Goal: Information Seeking & Learning: Compare options

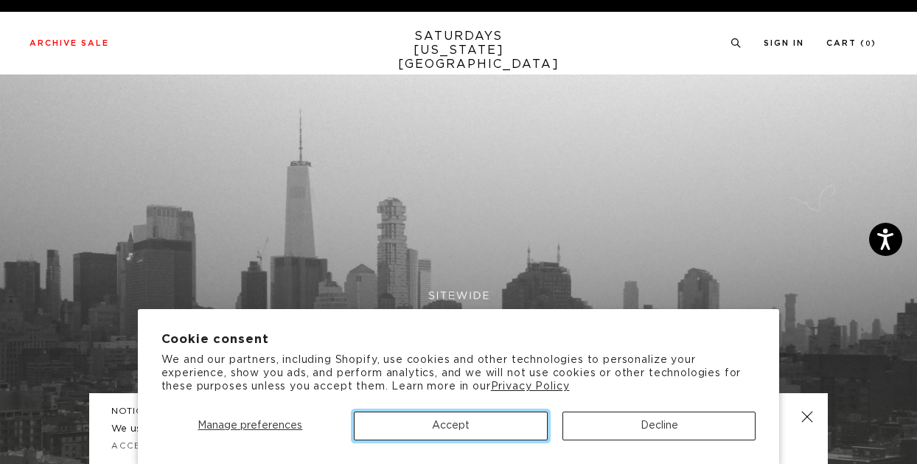
click at [508, 422] on button "Accept" at bounding box center [451, 425] width 194 height 29
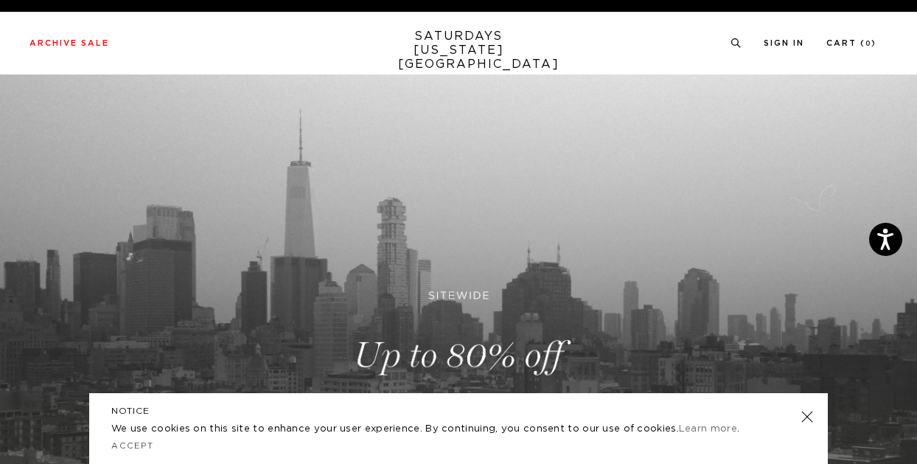
click at [808, 417] on link at bounding box center [807, 416] width 21 height 21
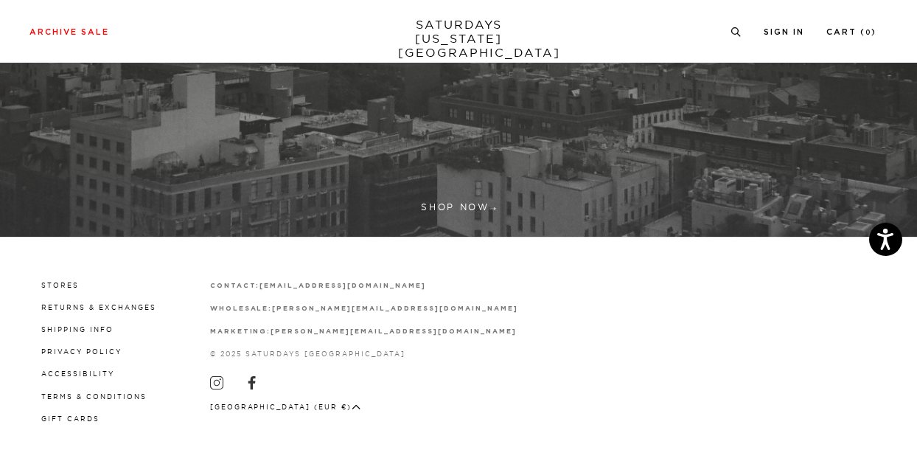
scroll to position [400, 0]
click at [85, 328] on link "Shipping Info" at bounding box center [77, 329] width 72 height 8
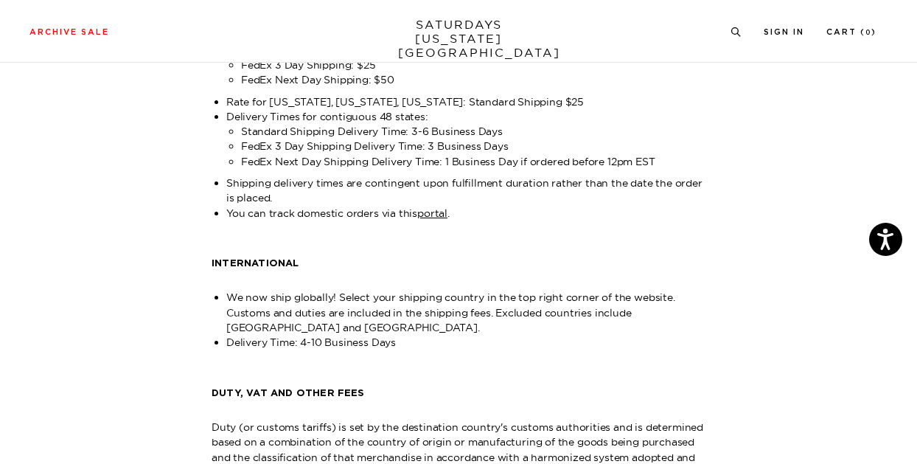
scroll to position [261, 0]
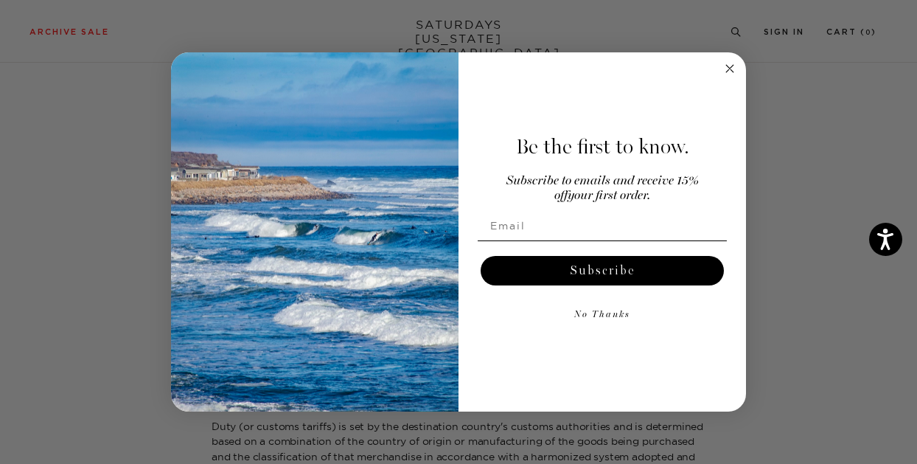
click at [728, 69] on icon "Close dialog" at bounding box center [729, 68] width 7 height 7
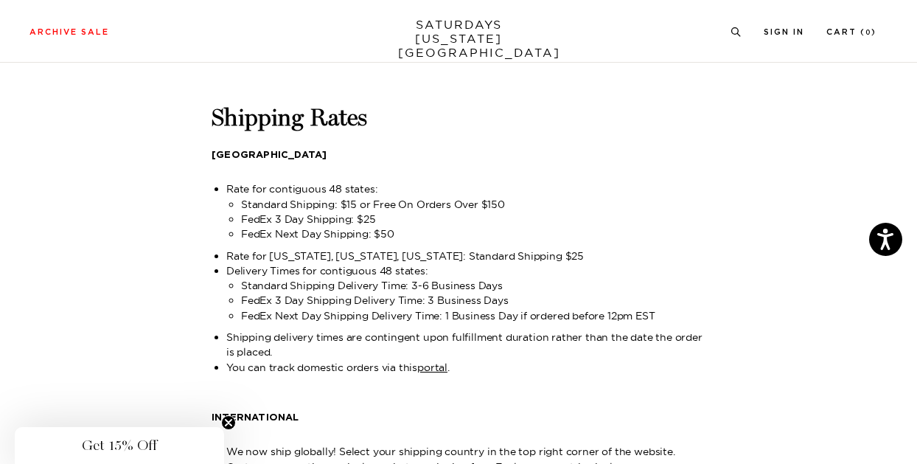
scroll to position [105, 0]
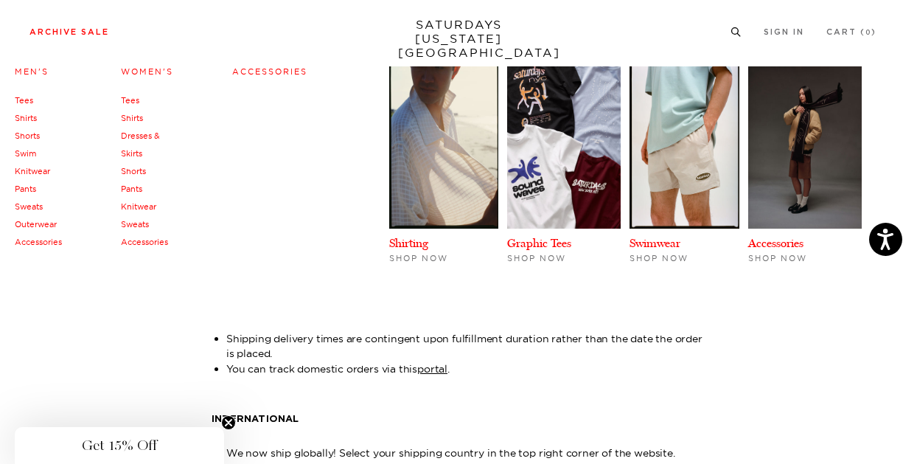
click at [84, 33] on link "Archive Sale" at bounding box center [69, 32] width 80 height 8
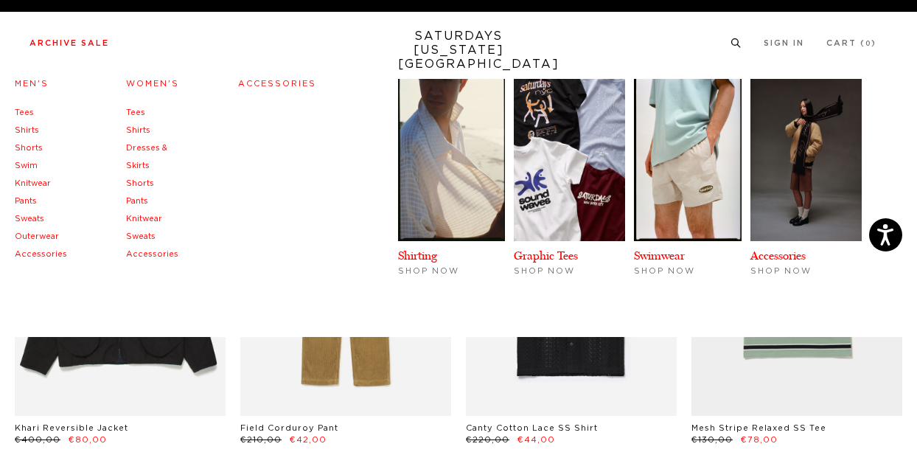
click at [29, 114] on link "Tees" at bounding box center [24, 112] width 19 height 8
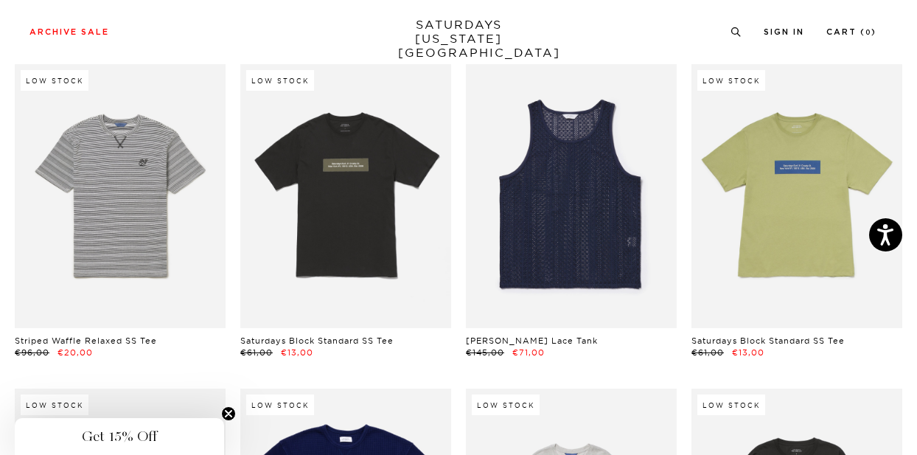
scroll to position [736, 9]
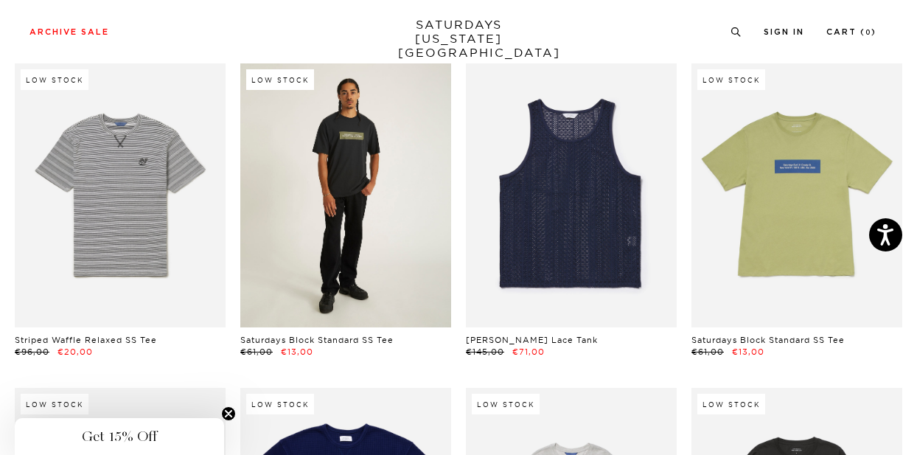
click at [271, 228] on link at bounding box center [345, 195] width 211 height 264
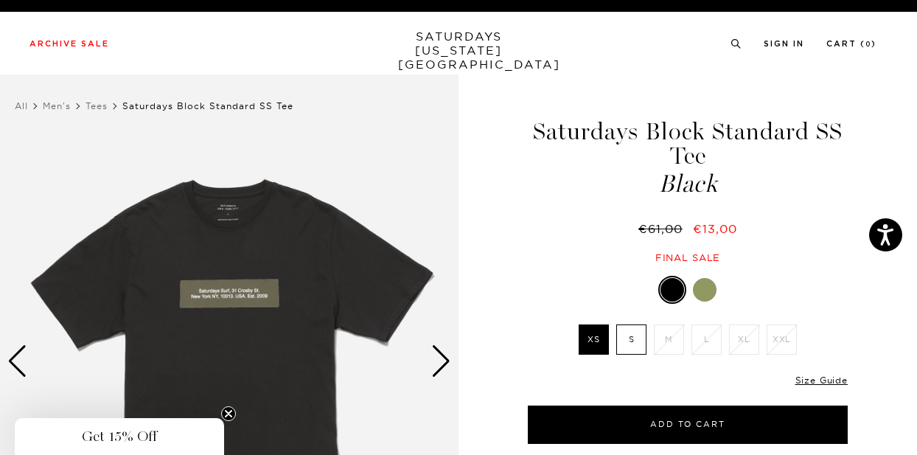
click at [234, 293] on img at bounding box center [229, 361] width 459 height 574
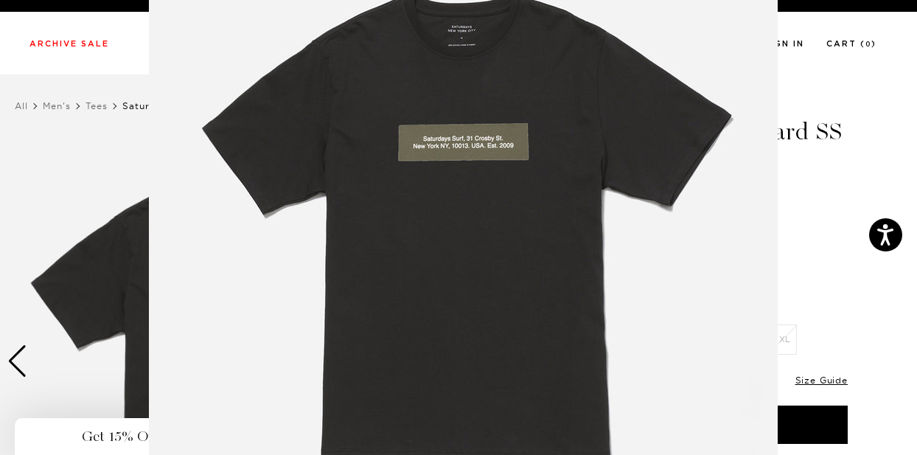
click at [234, 293] on img at bounding box center [463, 231] width 629 height 755
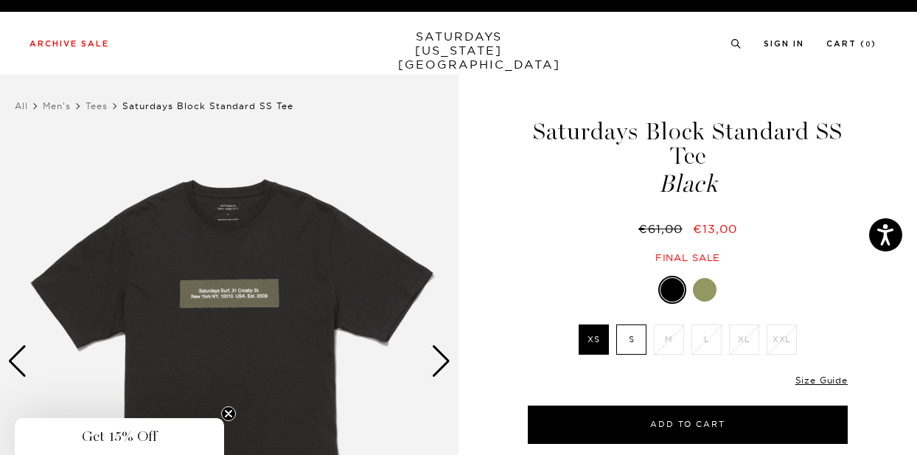
click at [234, 293] on img at bounding box center [229, 361] width 459 height 574
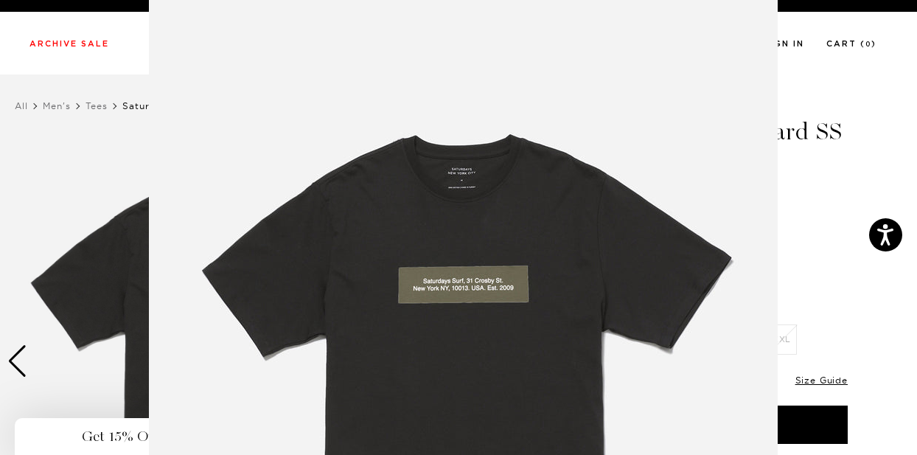
scroll to position [3, 0]
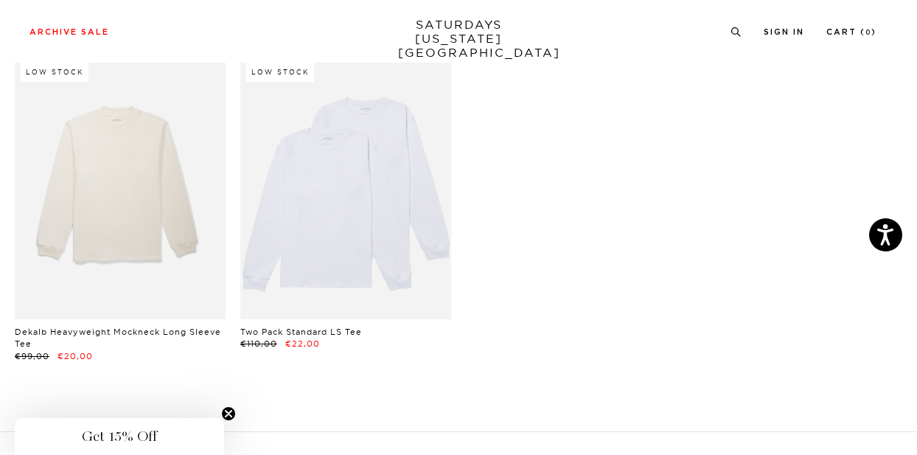
scroll to position [2035, 7]
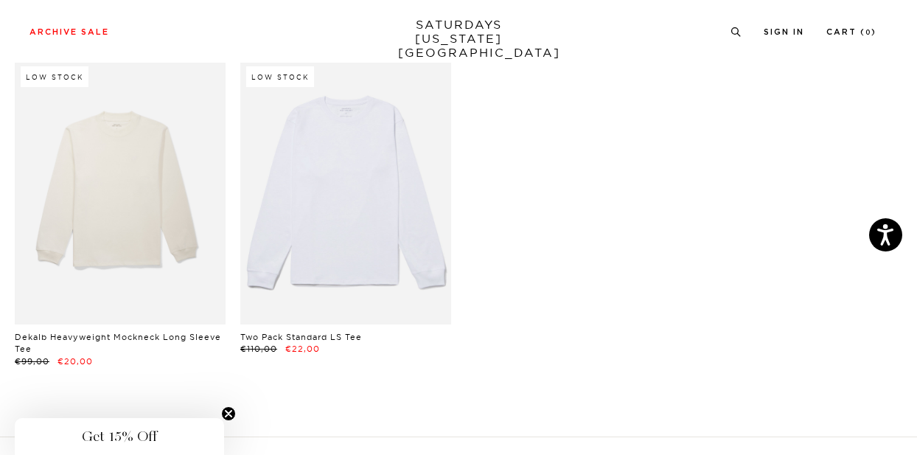
click at [377, 207] on link at bounding box center [345, 192] width 211 height 264
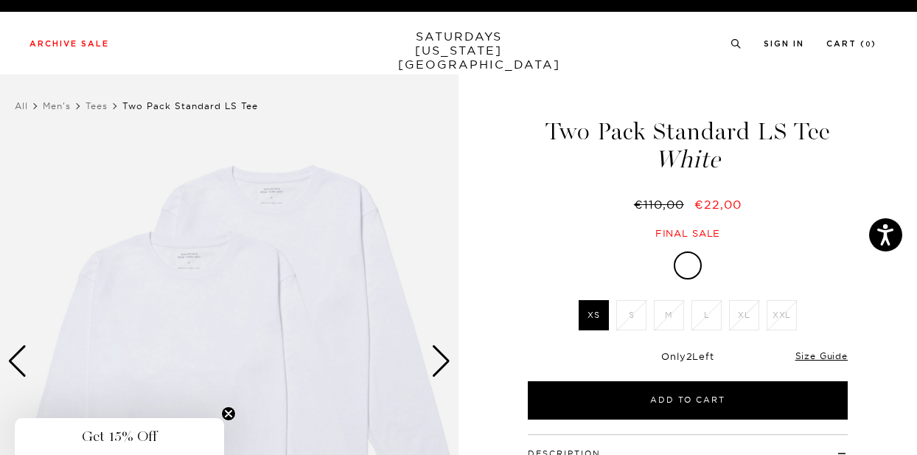
click at [195, 274] on img at bounding box center [229, 361] width 459 height 574
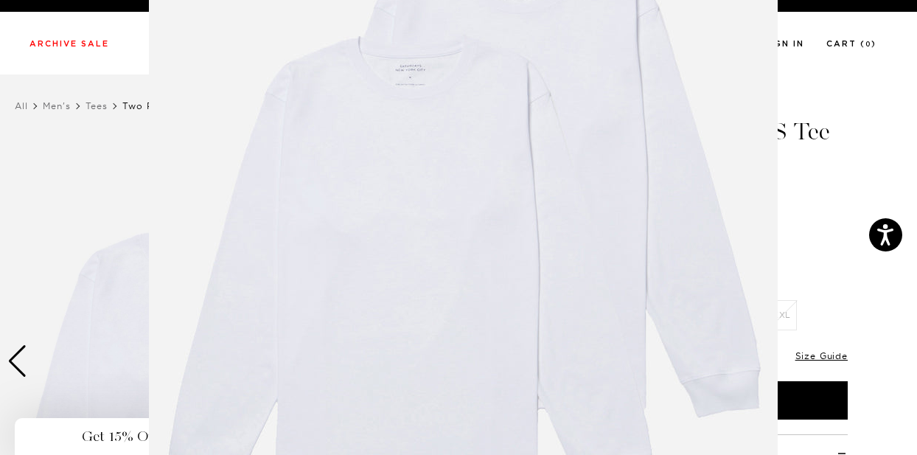
scroll to position [167, 0]
click at [840, 252] on figure at bounding box center [458, 227] width 917 height 455
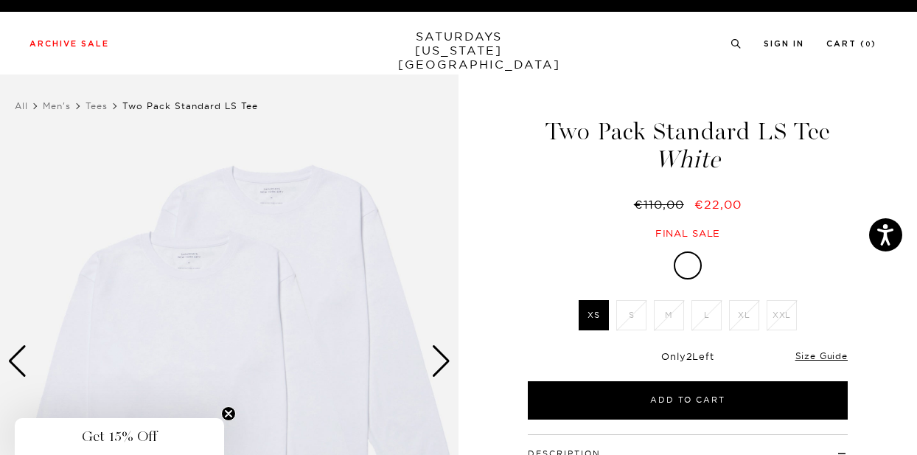
click at [436, 360] on div "Next slide" at bounding box center [441, 361] width 20 height 32
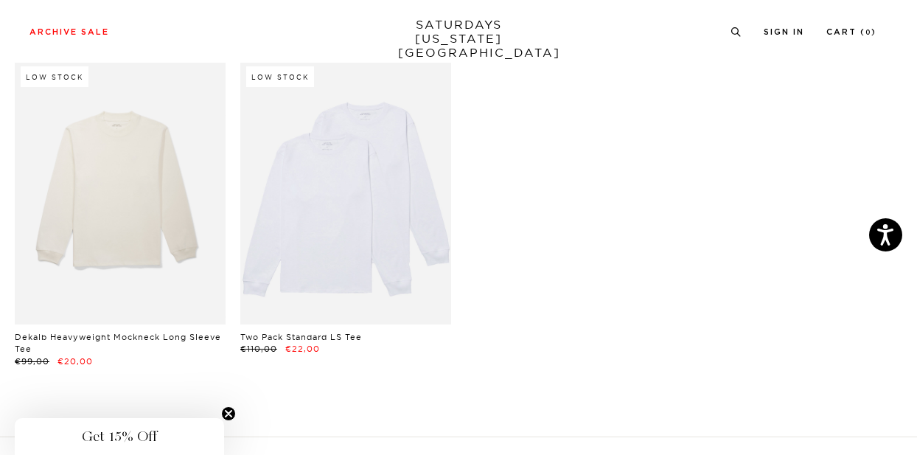
click at [472, 36] on link "SATURDAYS [US_STATE][GEOGRAPHIC_DATA]" at bounding box center [459, 39] width 122 height 42
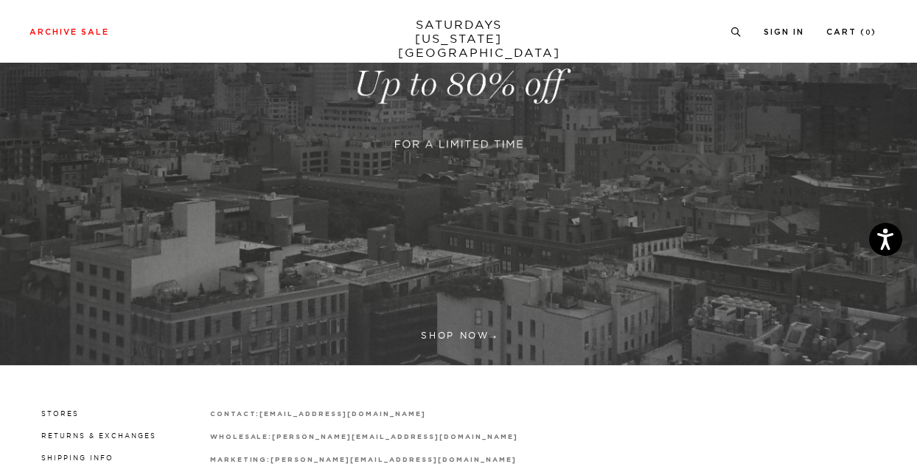
scroll to position [403, 0]
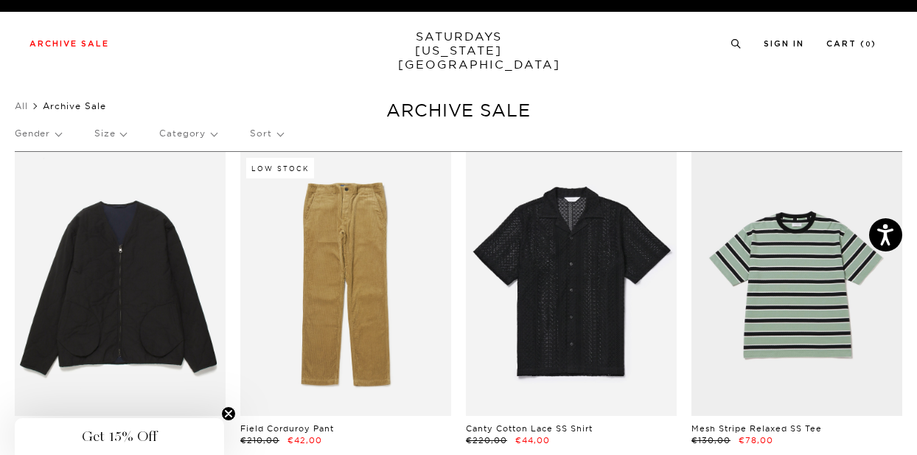
click at [60, 133] on p "Gender" at bounding box center [38, 133] width 46 height 34
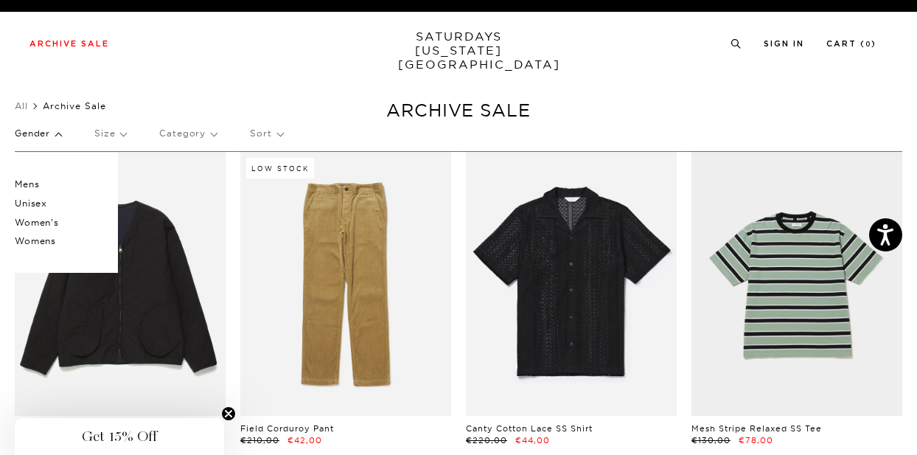
click at [31, 184] on p "Mens" at bounding box center [59, 184] width 88 height 19
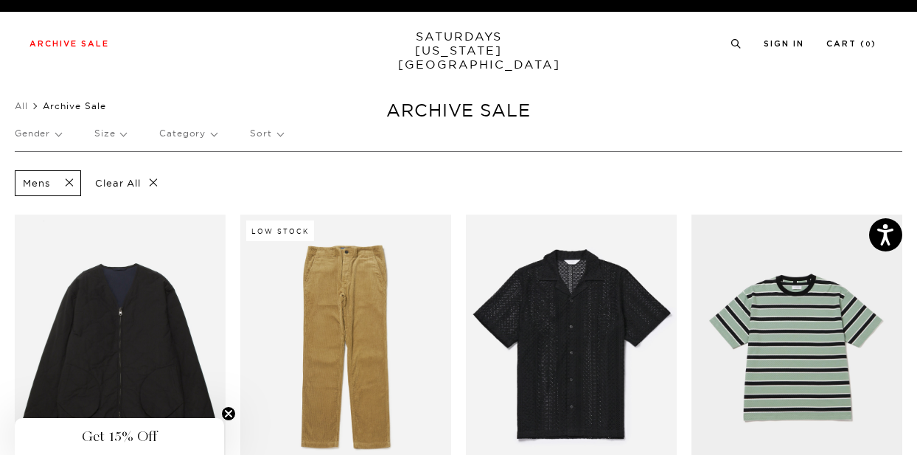
click at [121, 139] on p "Size" at bounding box center [110, 133] width 32 height 34
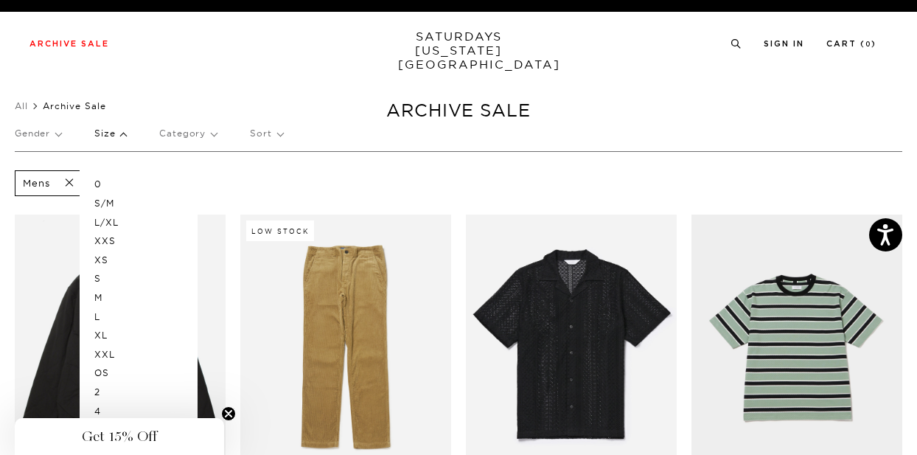
click at [101, 332] on p "XL" at bounding box center [138, 335] width 88 height 19
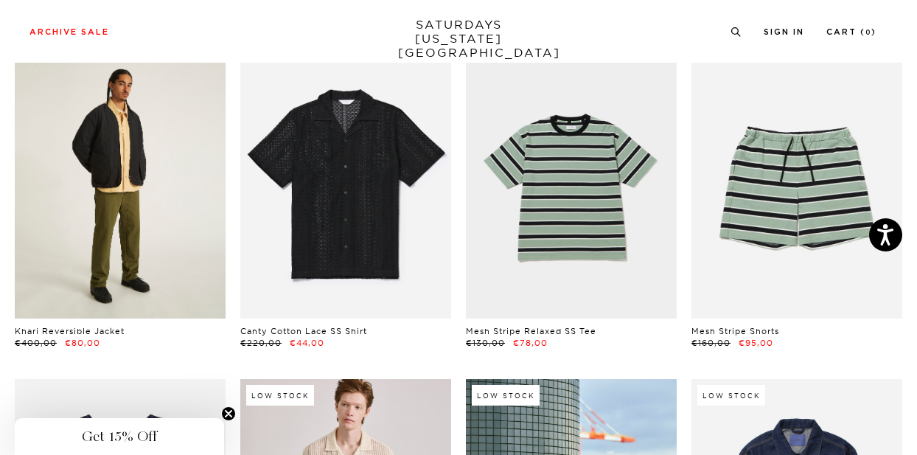
scroll to position [154, 4]
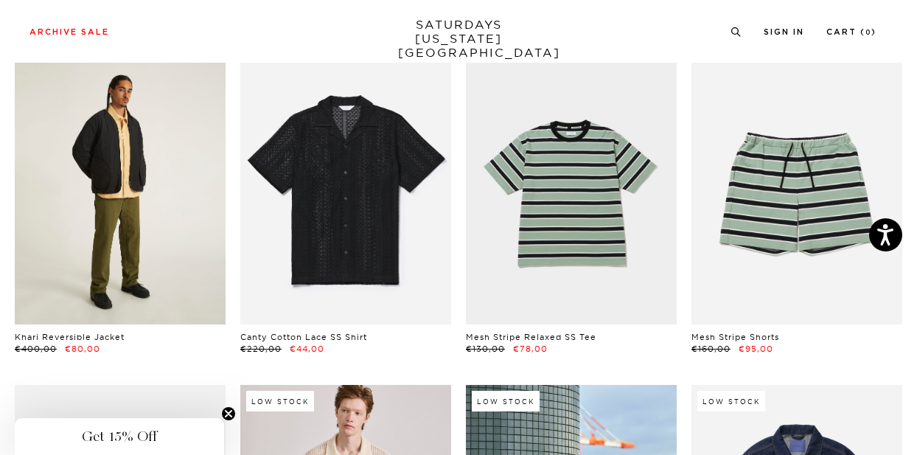
click at [116, 193] on link at bounding box center [120, 192] width 211 height 264
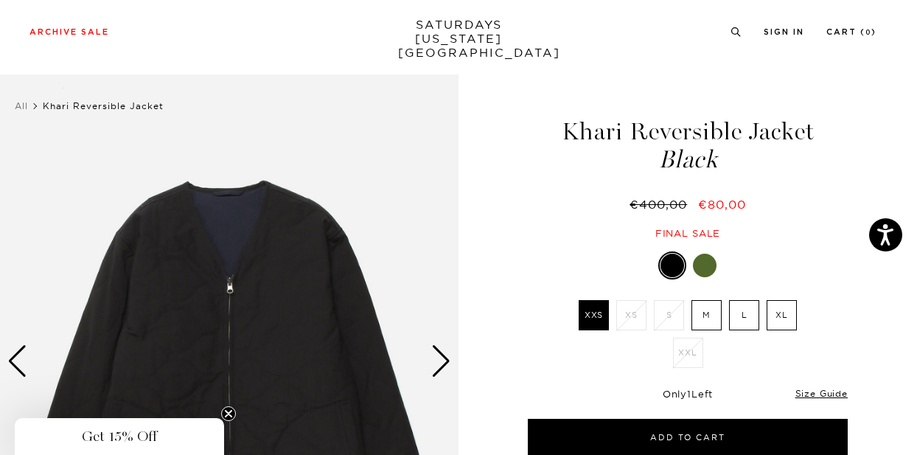
scroll to position [97, 0]
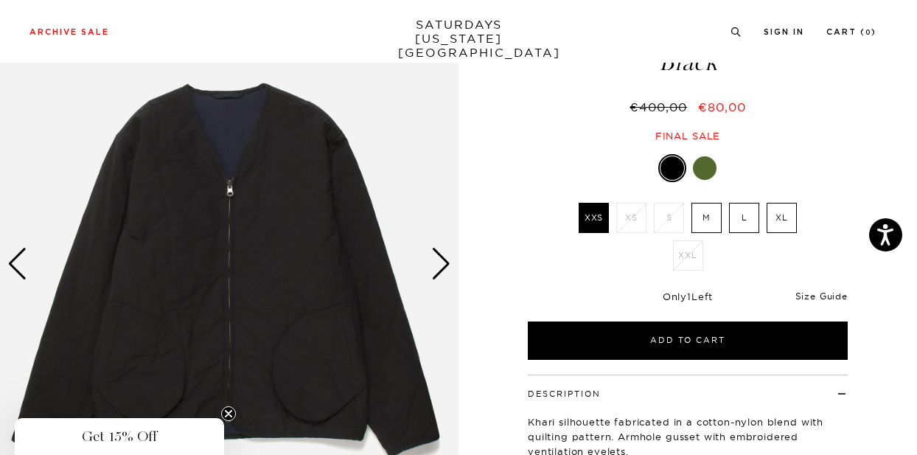
click at [835, 291] on link "Size Guide" at bounding box center [821, 295] width 52 height 11
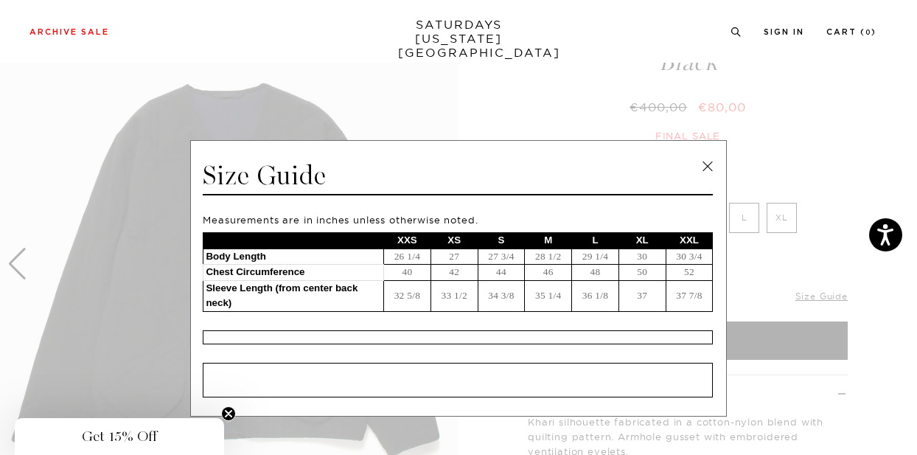
scroll to position [99, 0]
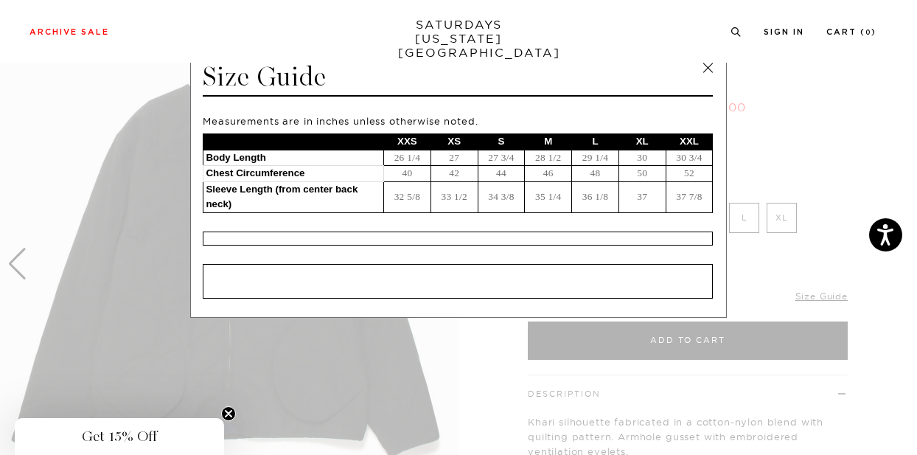
click at [698, 69] on link at bounding box center [708, 68] width 22 height 22
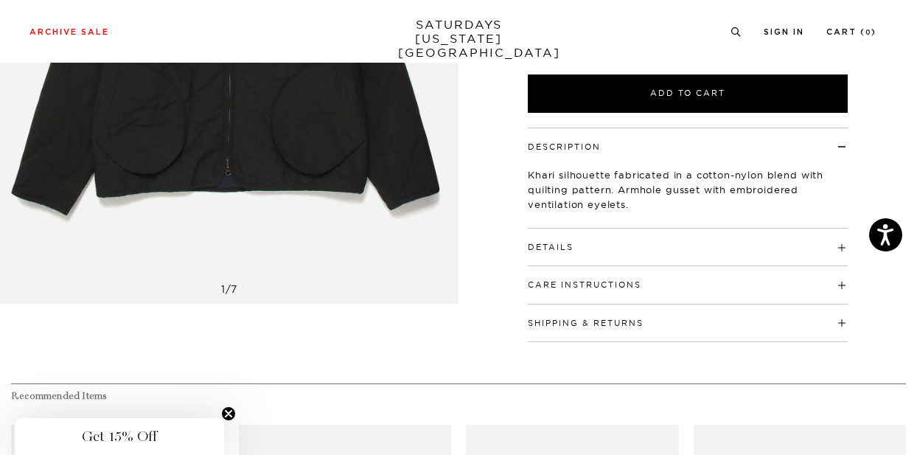
scroll to position [345, 0]
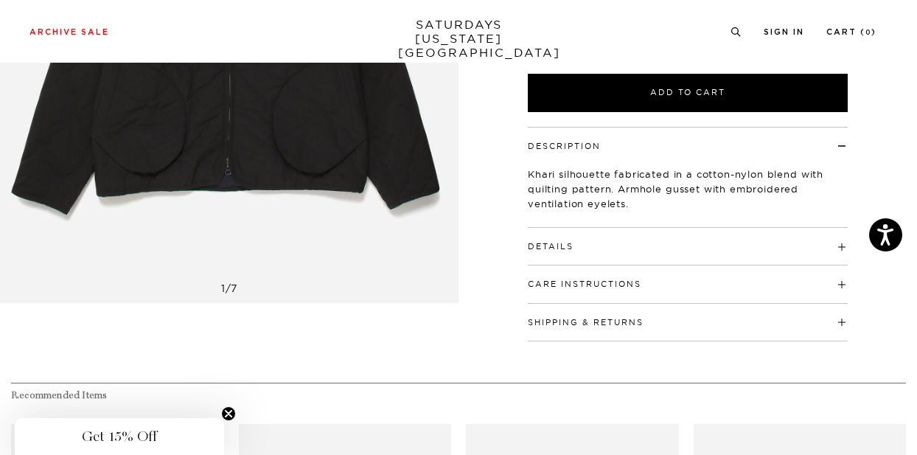
click at [681, 248] on h4 "Details" at bounding box center [688, 240] width 320 height 24
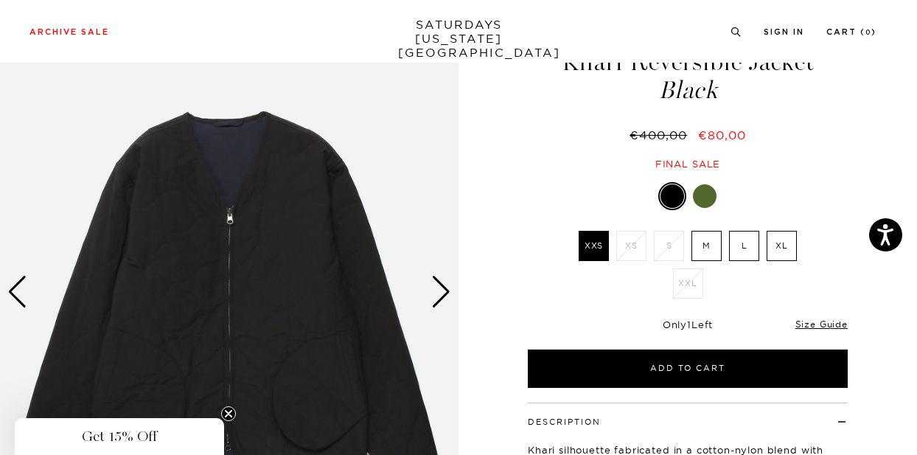
scroll to position [67, 0]
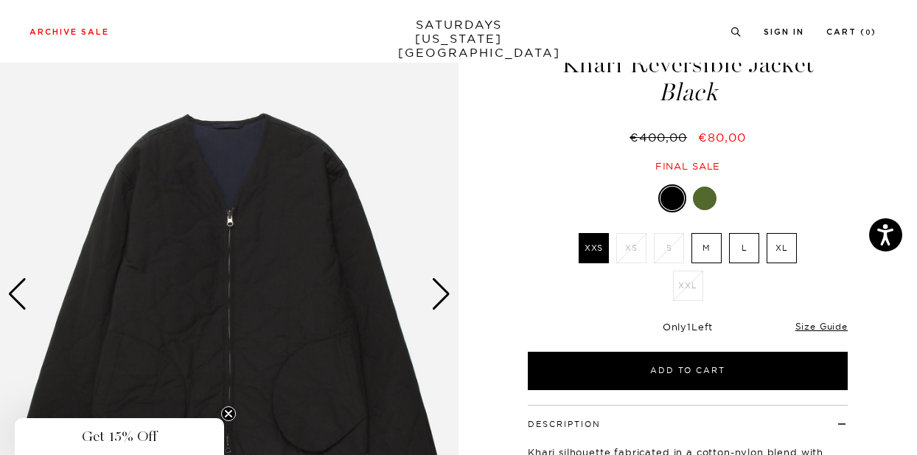
click at [438, 293] on div "Next slide" at bounding box center [441, 294] width 20 height 32
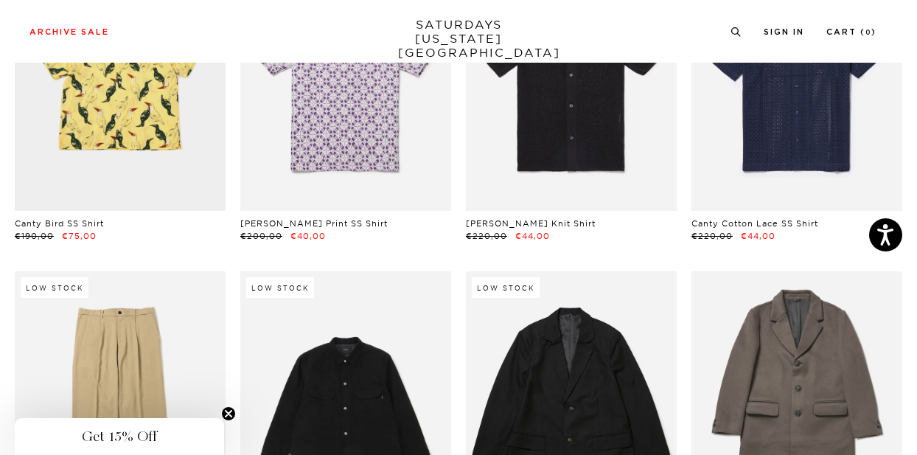
scroll to position [2535, 2]
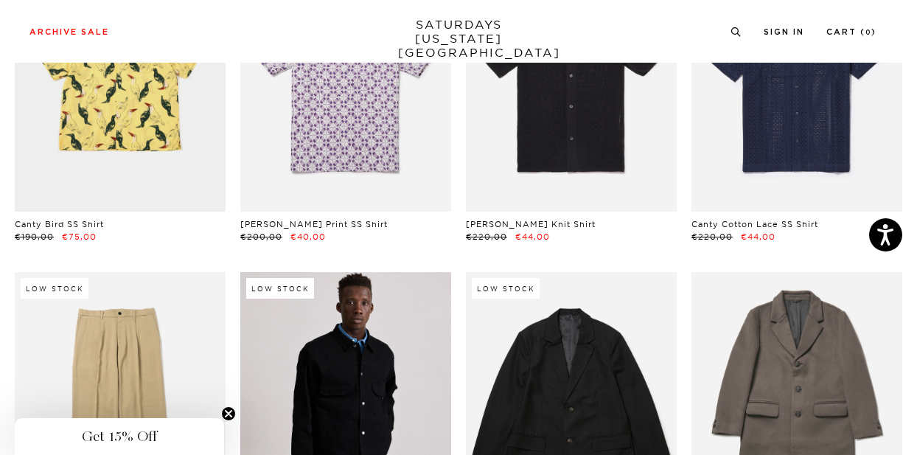
click at [372, 391] on link at bounding box center [345, 404] width 211 height 264
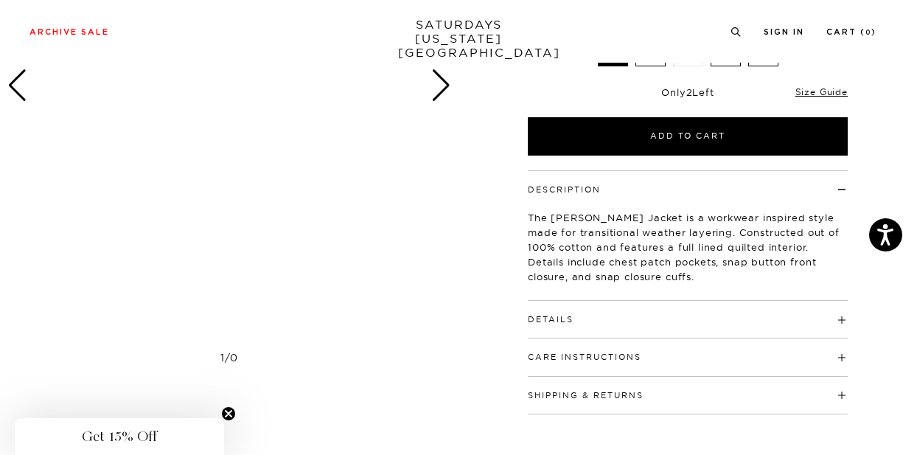
scroll to position [281, 0]
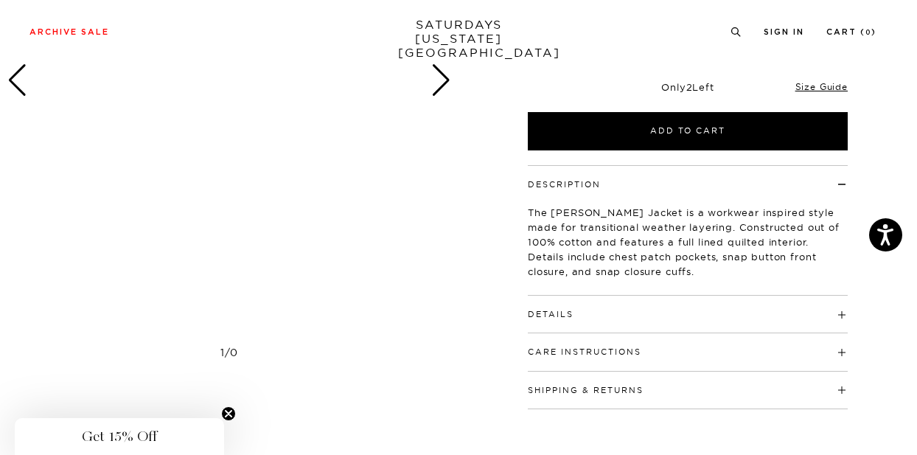
click at [587, 324] on div "Details Outer: 100% cotton Lining: 100% polyester Fully lined interior with lig…" at bounding box center [688, 315] width 320 height 38
click at [560, 314] on button "Details" at bounding box center [551, 314] width 46 height 8
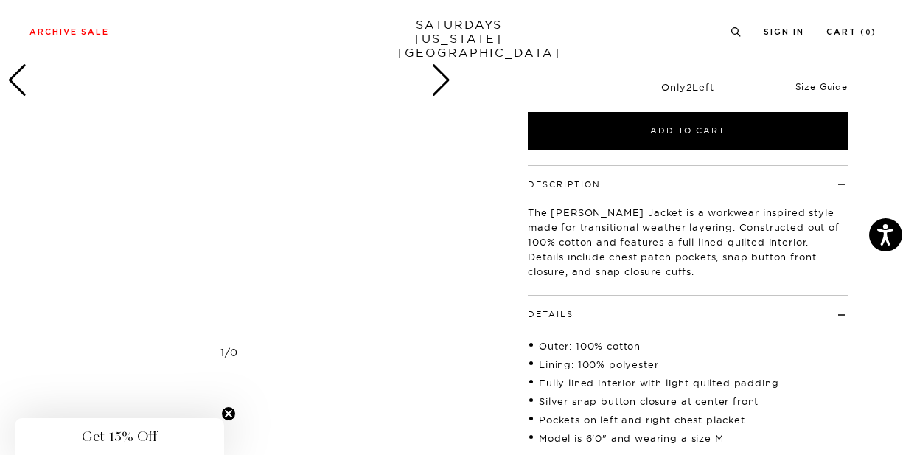
click at [816, 81] on link "Size Guide" at bounding box center [821, 86] width 52 height 11
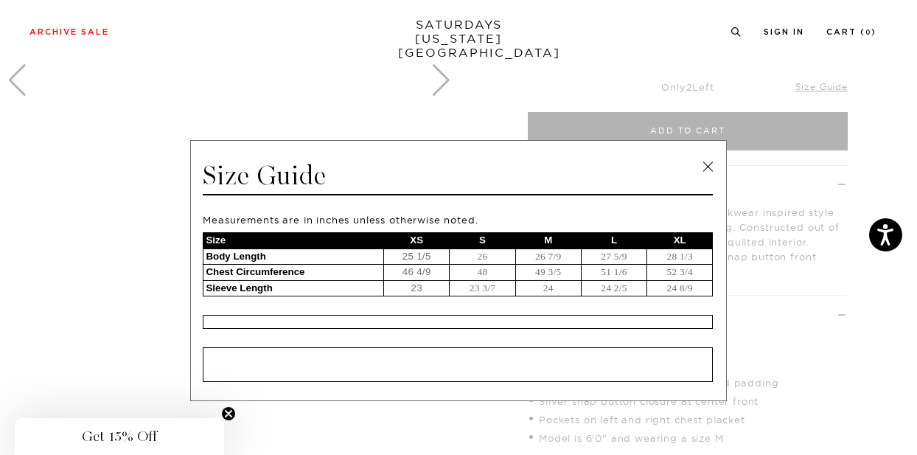
click at [708, 159] on link at bounding box center [708, 167] width 22 height 22
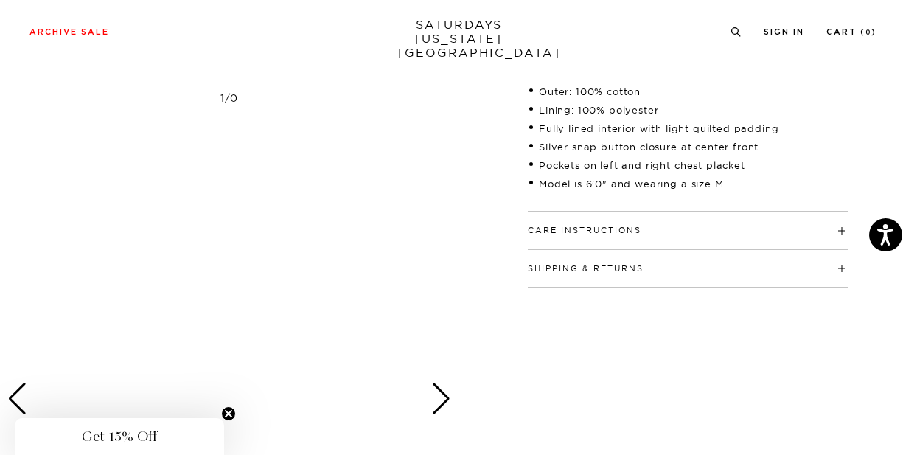
scroll to position [536, 0]
click at [436, 389] on div "Next slide" at bounding box center [441, 398] width 20 height 32
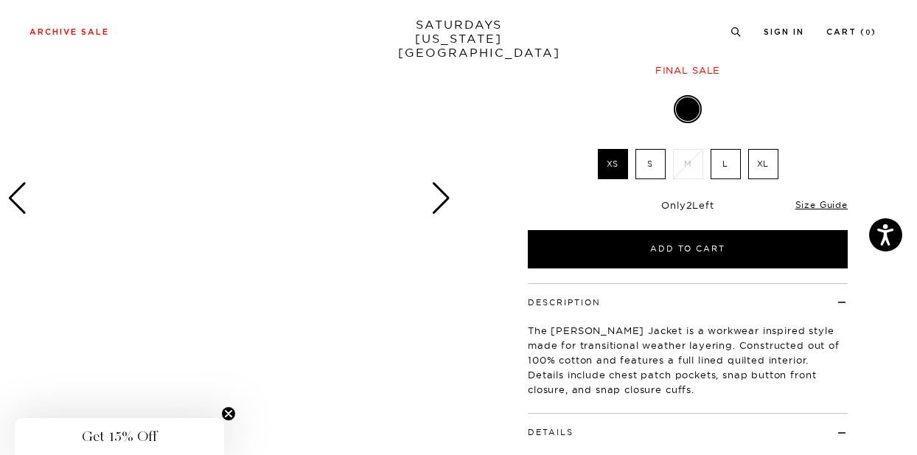
scroll to position [153, 0]
